Goal: Task Accomplishment & Management: Manage account settings

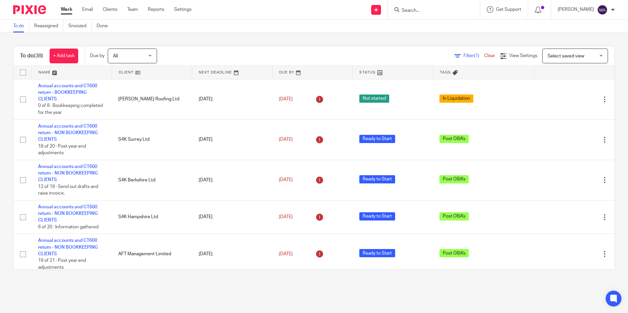
click at [122, 9] on ul "Work Email Clients Team Reports Settings" at bounding box center [131, 9] width 141 height 7
click at [143, 11] on ul "Work Email Clients Team Reports Settings" at bounding box center [131, 9] width 141 height 7
click at [136, 8] on link "Team" at bounding box center [132, 9] width 11 height 7
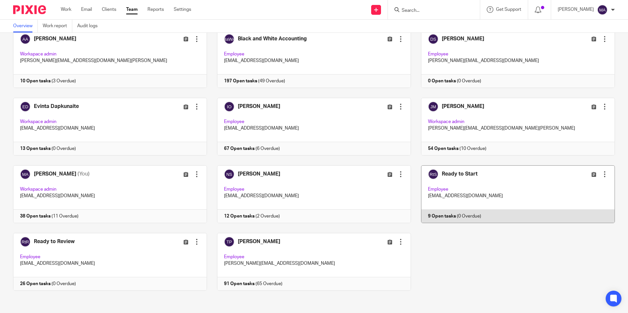
scroll to position [41, 0]
click at [451, 171] on link at bounding box center [513, 194] width 204 height 58
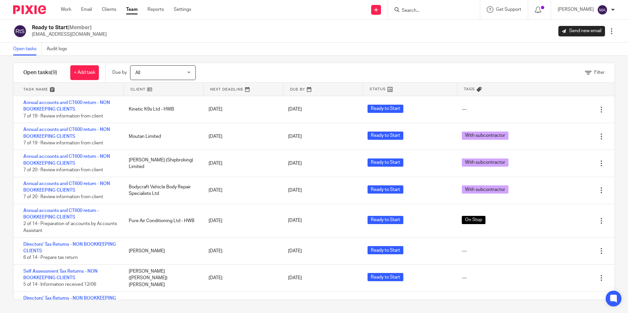
click at [133, 9] on link "Team" at bounding box center [131, 9] width 11 height 7
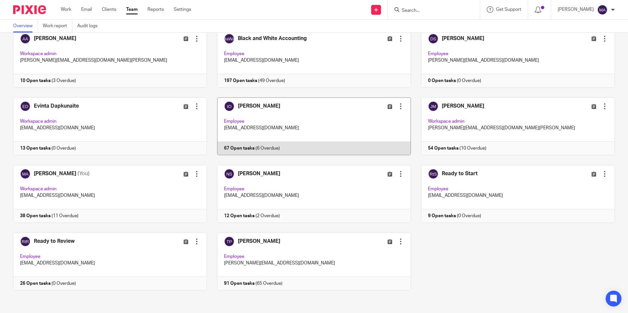
scroll to position [41, 0]
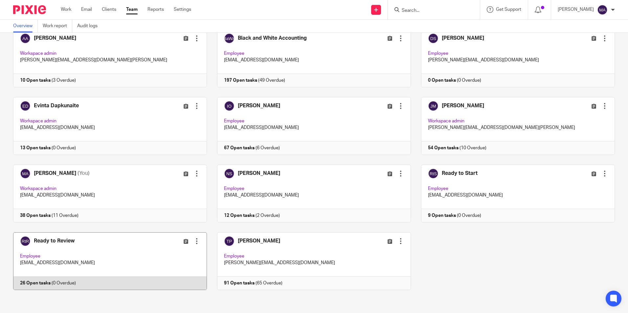
click at [73, 238] on link at bounding box center [105, 262] width 204 height 58
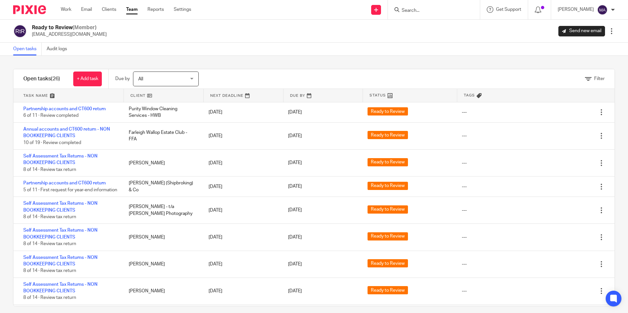
click at [267, 43] on div "Open tasks Audit logs" at bounding box center [314, 49] width 628 height 13
click at [381, 43] on div "Open tasks Audit logs" at bounding box center [314, 49] width 628 height 13
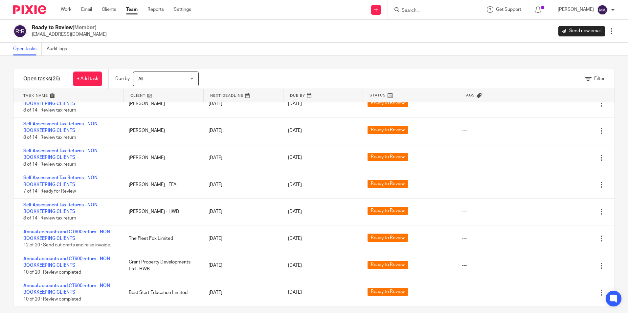
scroll to position [6, 0]
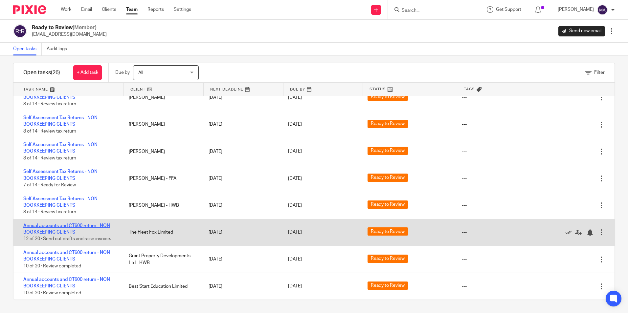
click at [68, 227] on link "Annual accounts and CT600 return - NON BOOKKEEPING CLIENTS" at bounding box center [66, 229] width 87 height 11
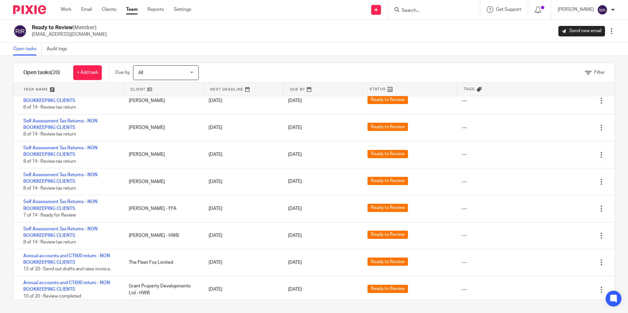
scroll to position [485, 0]
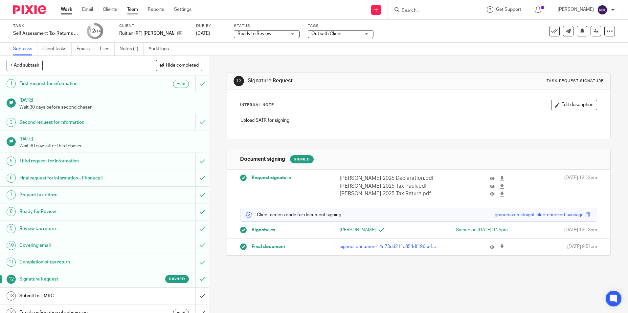
click at [136, 10] on link "Team" at bounding box center [132, 9] width 11 height 7
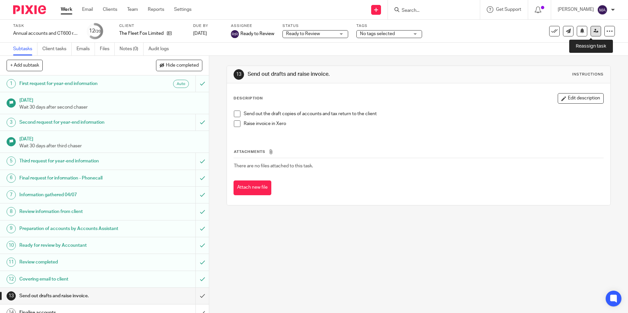
click at [594, 30] on icon at bounding box center [596, 31] width 5 height 5
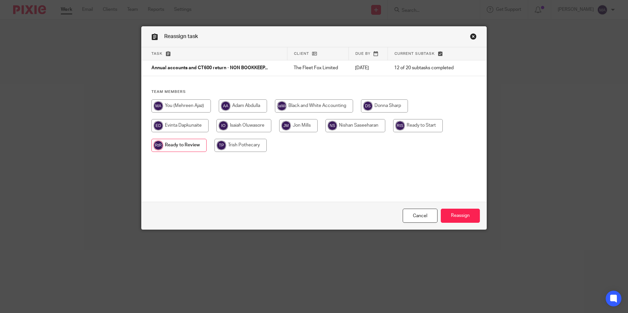
click at [226, 127] on input "radio" at bounding box center [243, 125] width 55 height 13
radio input "true"
click at [471, 215] on input "Reassign" at bounding box center [460, 216] width 39 height 14
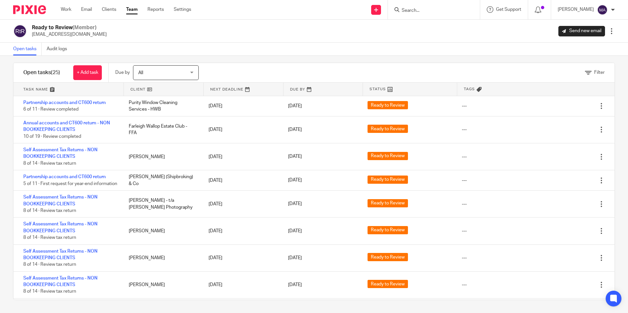
click at [135, 7] on link "Team" at bounding box center [131, 9] width 11 height 7
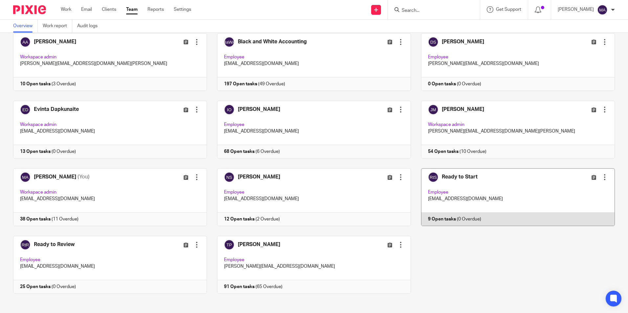
scroll to position [41, 0]
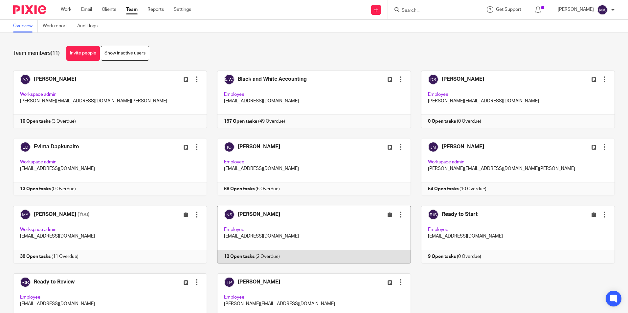
click at [269, 219] on link at bounding box center [309, 235] width 204 height 58
